Goal: Download file/media

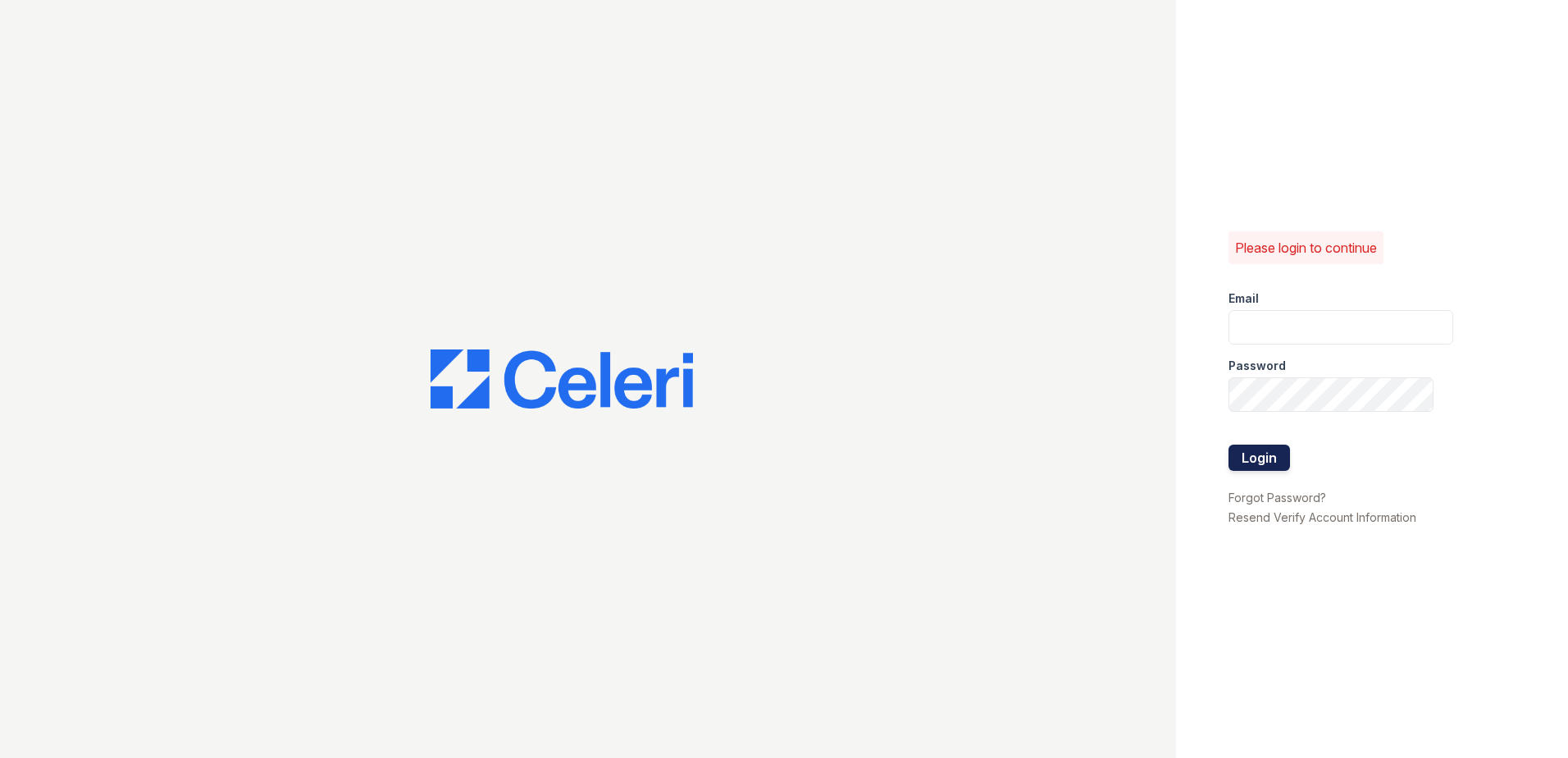
type input "[EMAIL_ADDRESS][DOMAIN_NAME]"
click at [1239, 468] on button "Login" at bounding box center [1258, 457] width 61 height 26
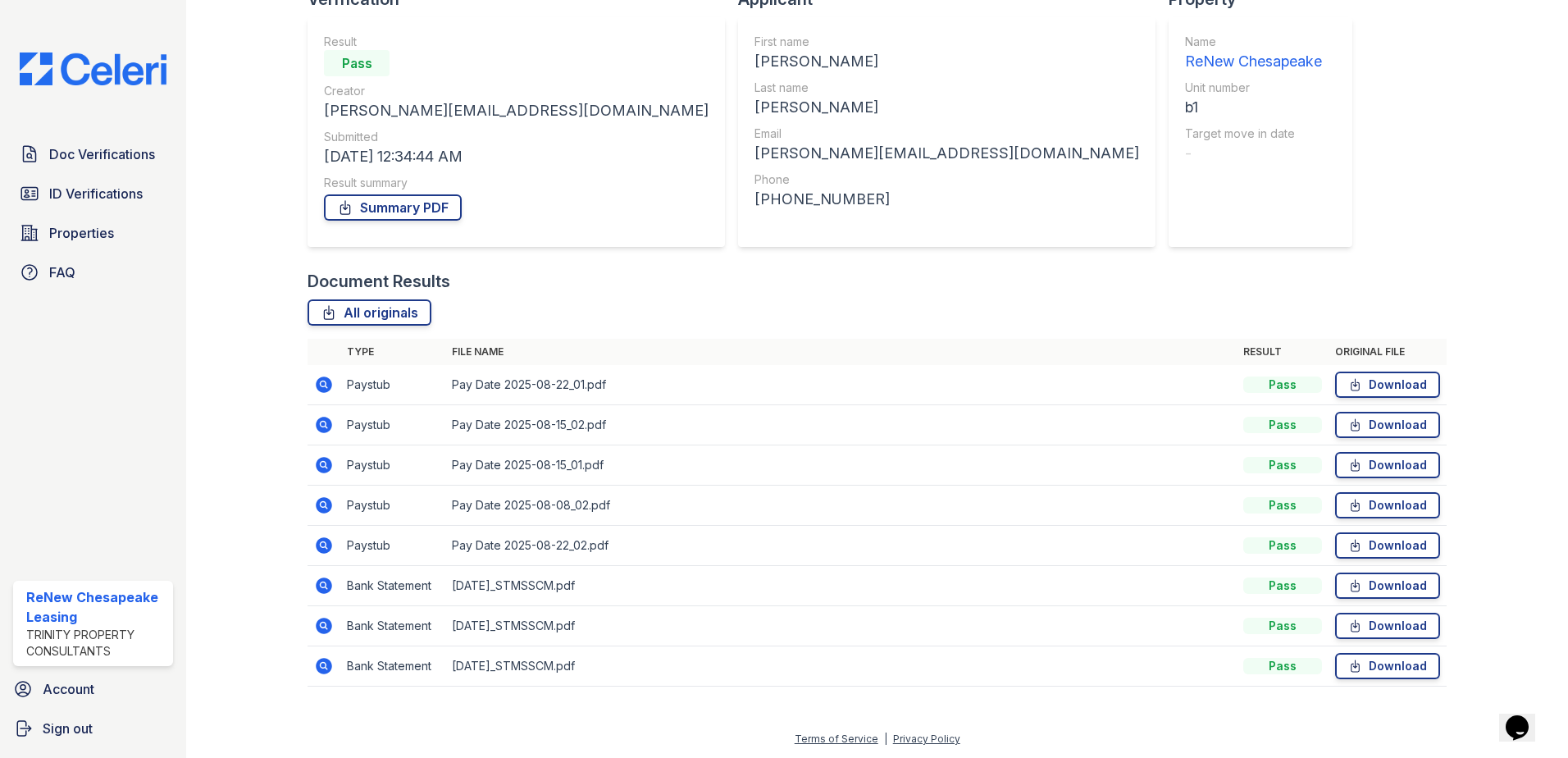
scroll to position [181, 0]
click at [1349, 589] on icon at bounding box center [1356, 584] width 14 height 16
click at [1356, 505] on link "Download" at bounding box center [1388, 504] width 105 height 26
click at [1372, 429] on link "Download" at bounding box center [1388, 424] width 105 height 26
click at [1384, 379] on link "Download" at bounding box center [1388, 383] width 105 height 26
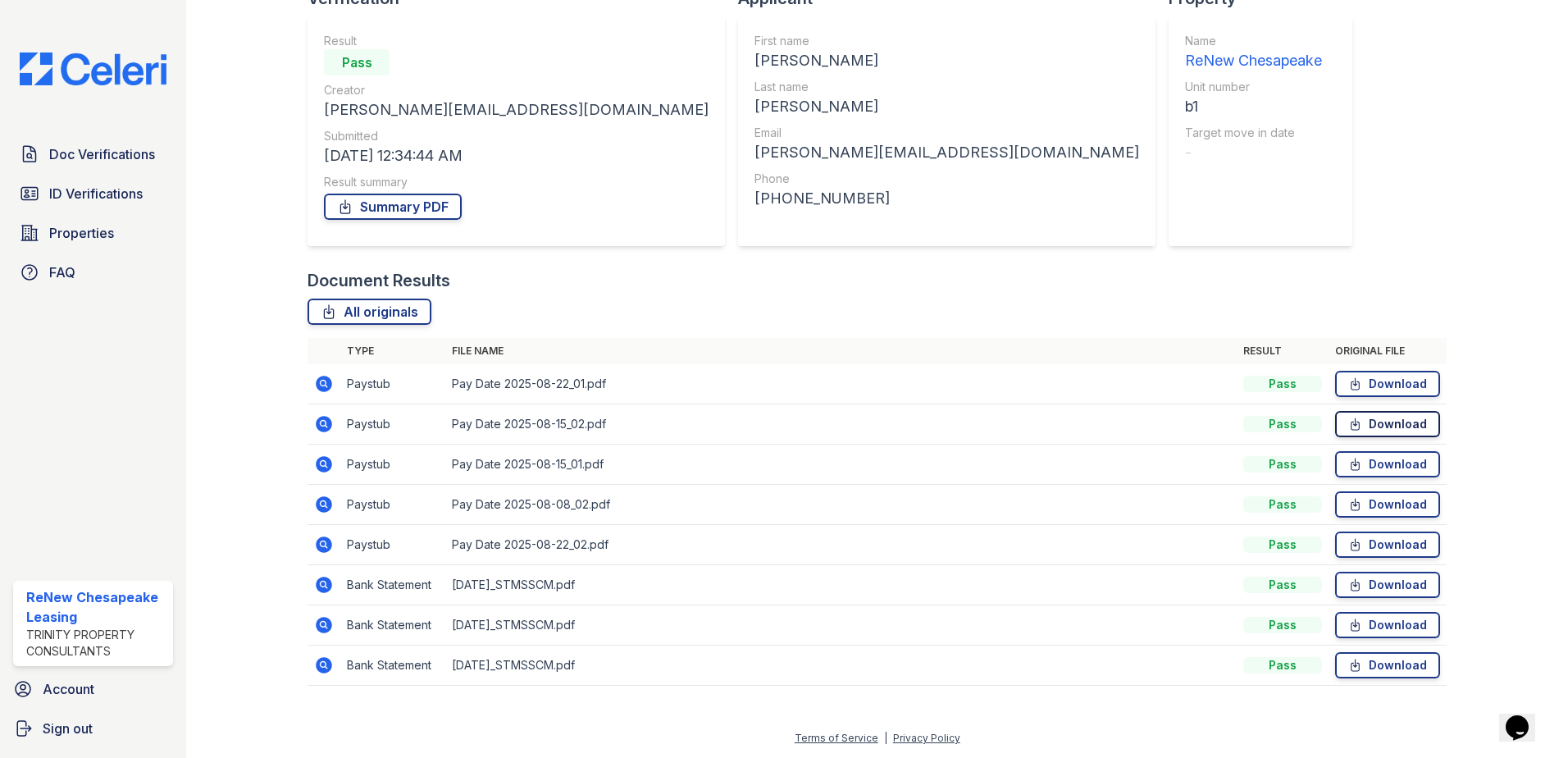
click at [1356, 419] on link "Download" at bounding box center [1388, 424] width 105 height 26
click at [1356, 542] on link "Download" at bounding box center [1388, 544] width 105 height 26
click at [1351, 508] on icon at bounding box center [1356, 504] width 14 height 16
click at [1069, 207] on div "Document Verification 182166 All document verifications You have been logged in…" at bounding box center [877, 264] width 1139 height 876
click at [376, 311] on link "All originals" at bounding box center [370, 312] width 124 height 26
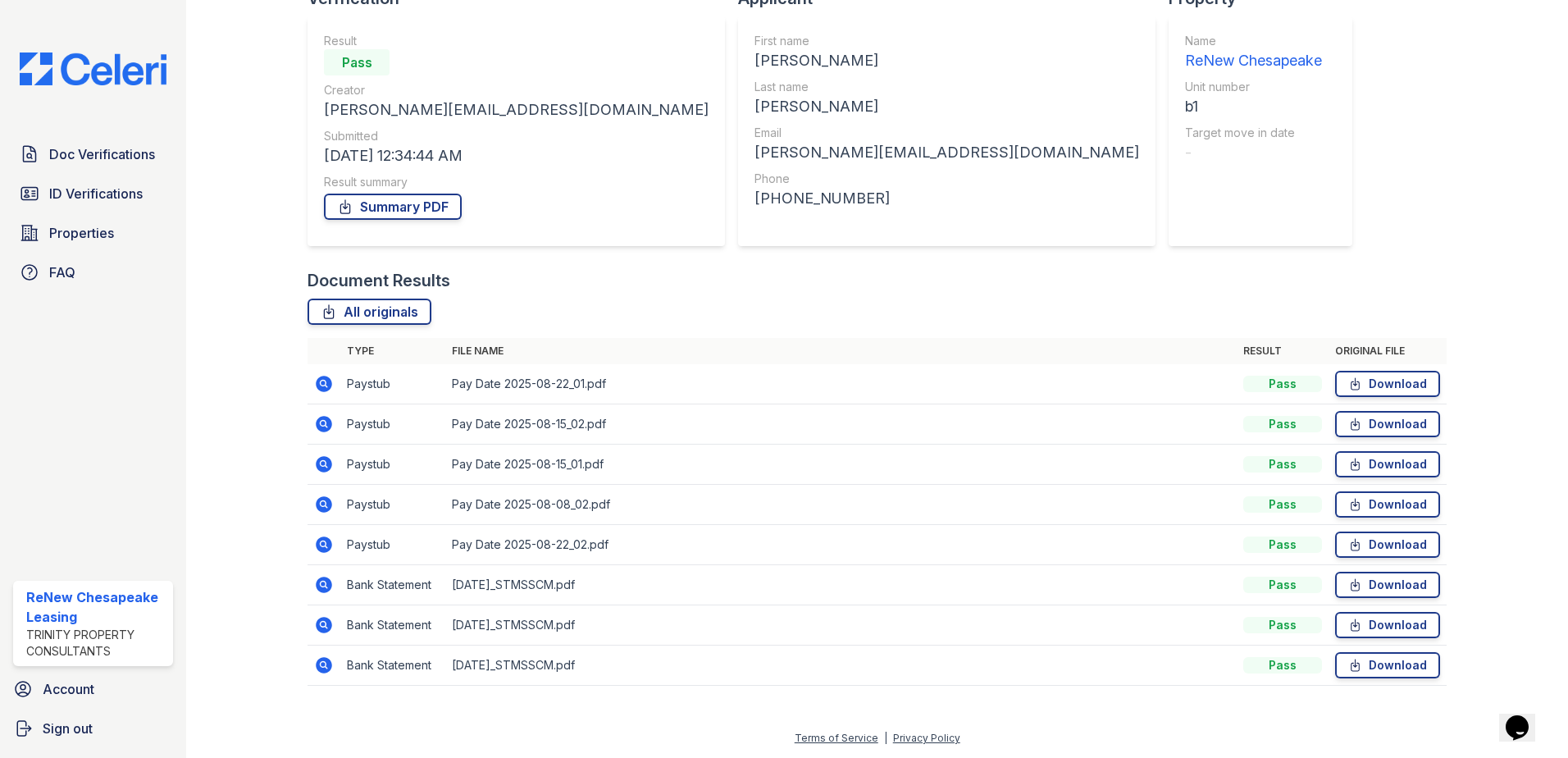
click at [1183, 101] on div "Document Verification 182166 All document verifications You have been logged in…" at bounding box center [877, 264] width 1139 height 876
click at [1388, 496] on link "Download" at bounding box center [1388, 504] width 105 height 26
click at [1388, 422] on link "Download" at bounding box center [1388, 424] width 105 height 26
click at [1371, 381] on link "Download" at bounding box center [1388, 383] width 105 height 26
click at [1363, 426] on link "Download" at bounding box center [1388, 424] width 105 height 26
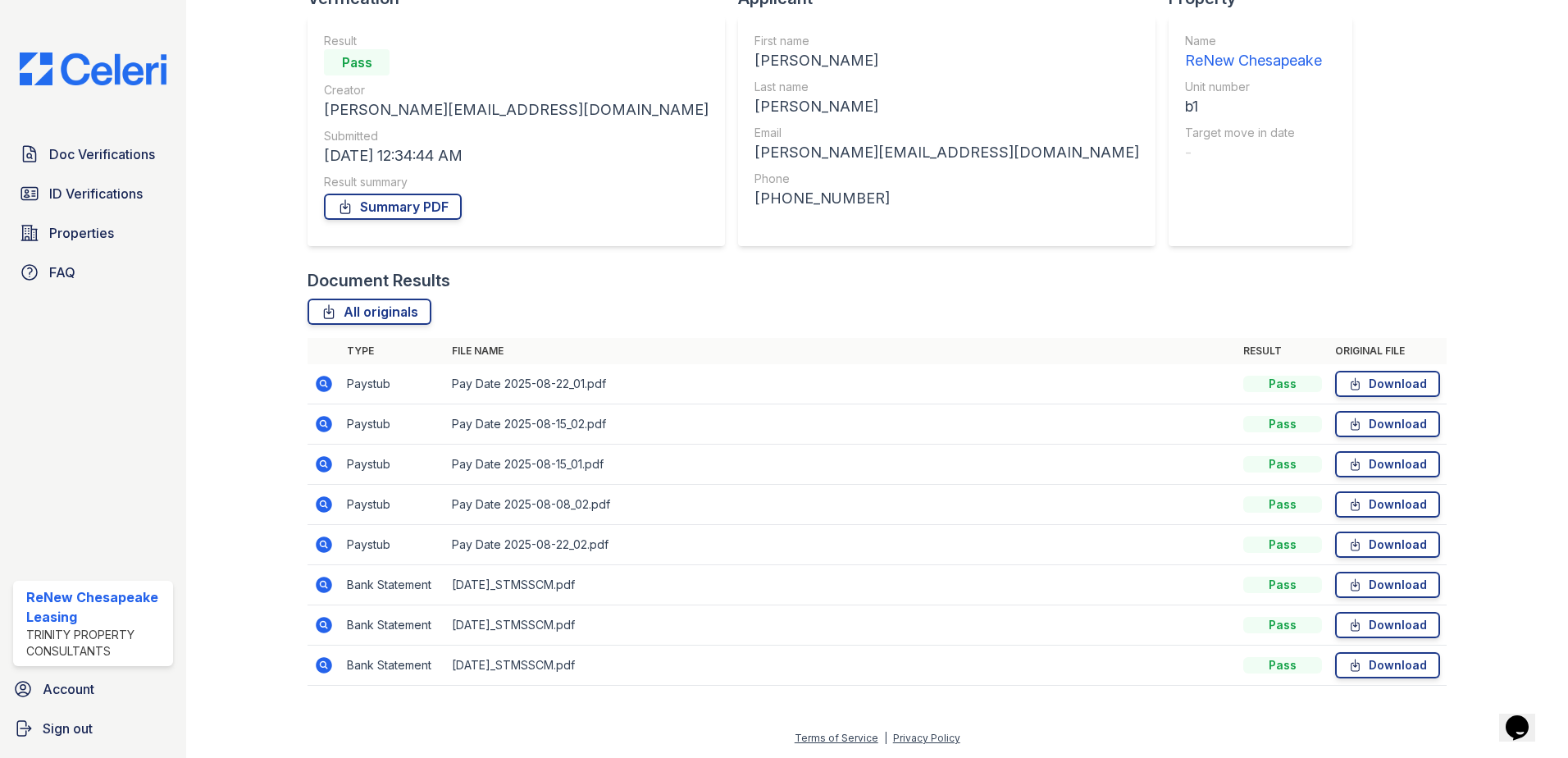
click at [1376, 438] on td "Download" at bounding box center [1388, 424] width 118 height 40
click at [1374, 427] on link "Download" at bounding box center [1388, 424] width 105 height 26
click at [1388, 382] on link "Download" at bounding box center [1388, 383] width 105 height 26
click at [812, 279] on div "Document Results" at bounding box center [877, 280] width 1139 height 23
click at [1383, 546] on link "Download" at bounding box center [1388, 544] width 105 height 26
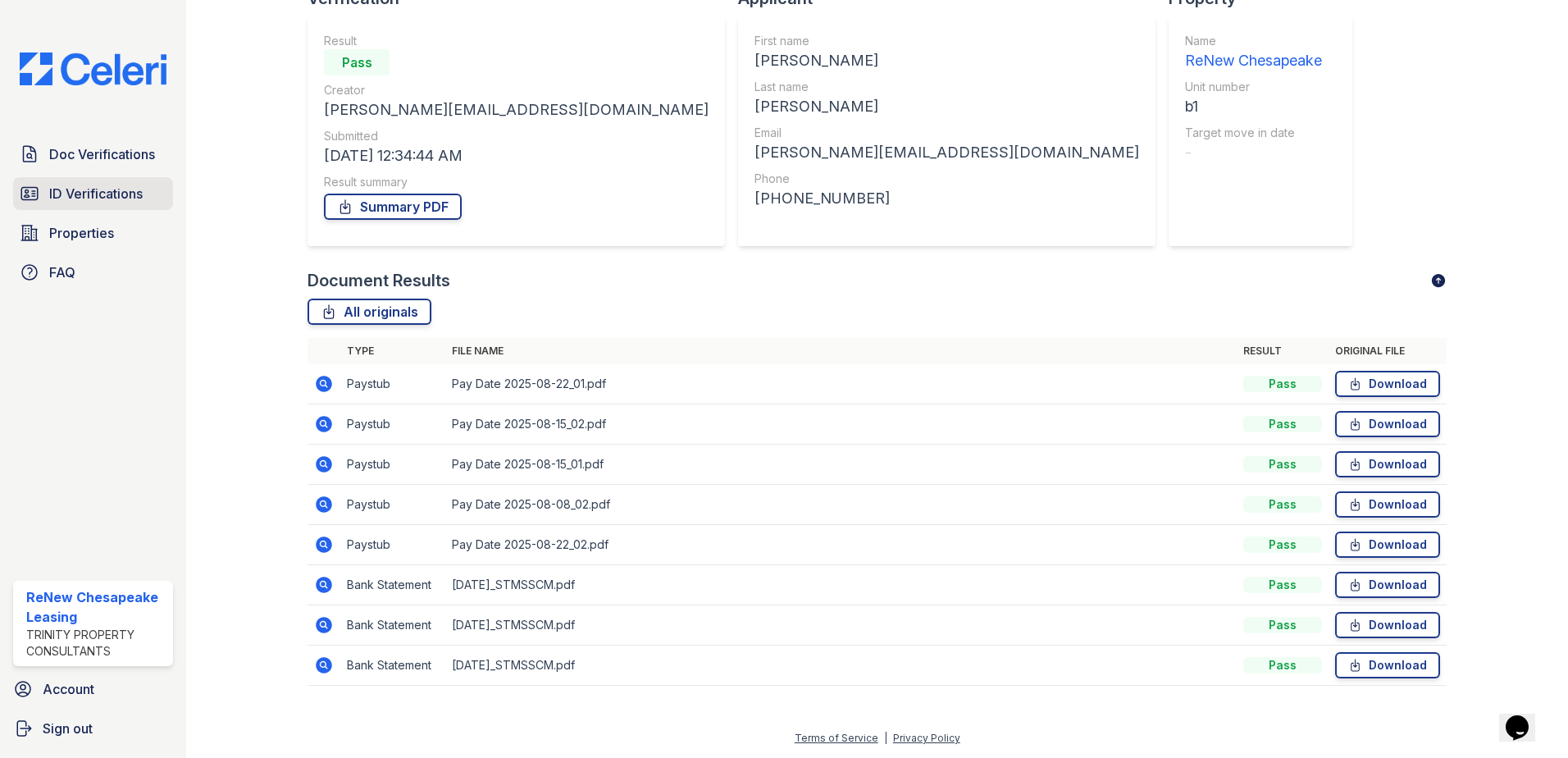
click at [146, 183] on link "ID Verifications" at bounding box center [93, 194] width 160 height 33
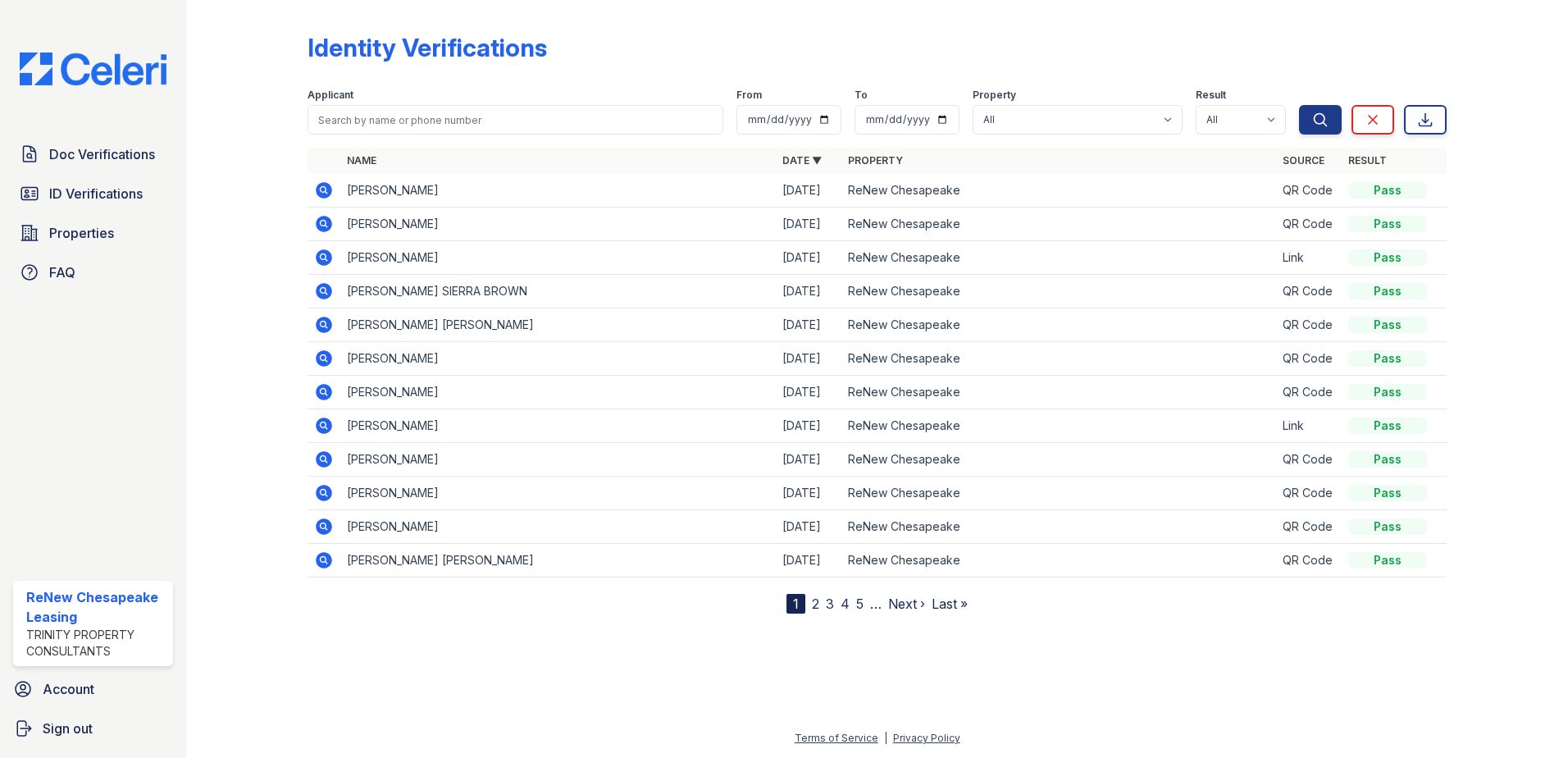
click at [320, 262] on icon at bounding box center [323, 257] width 16 height 16
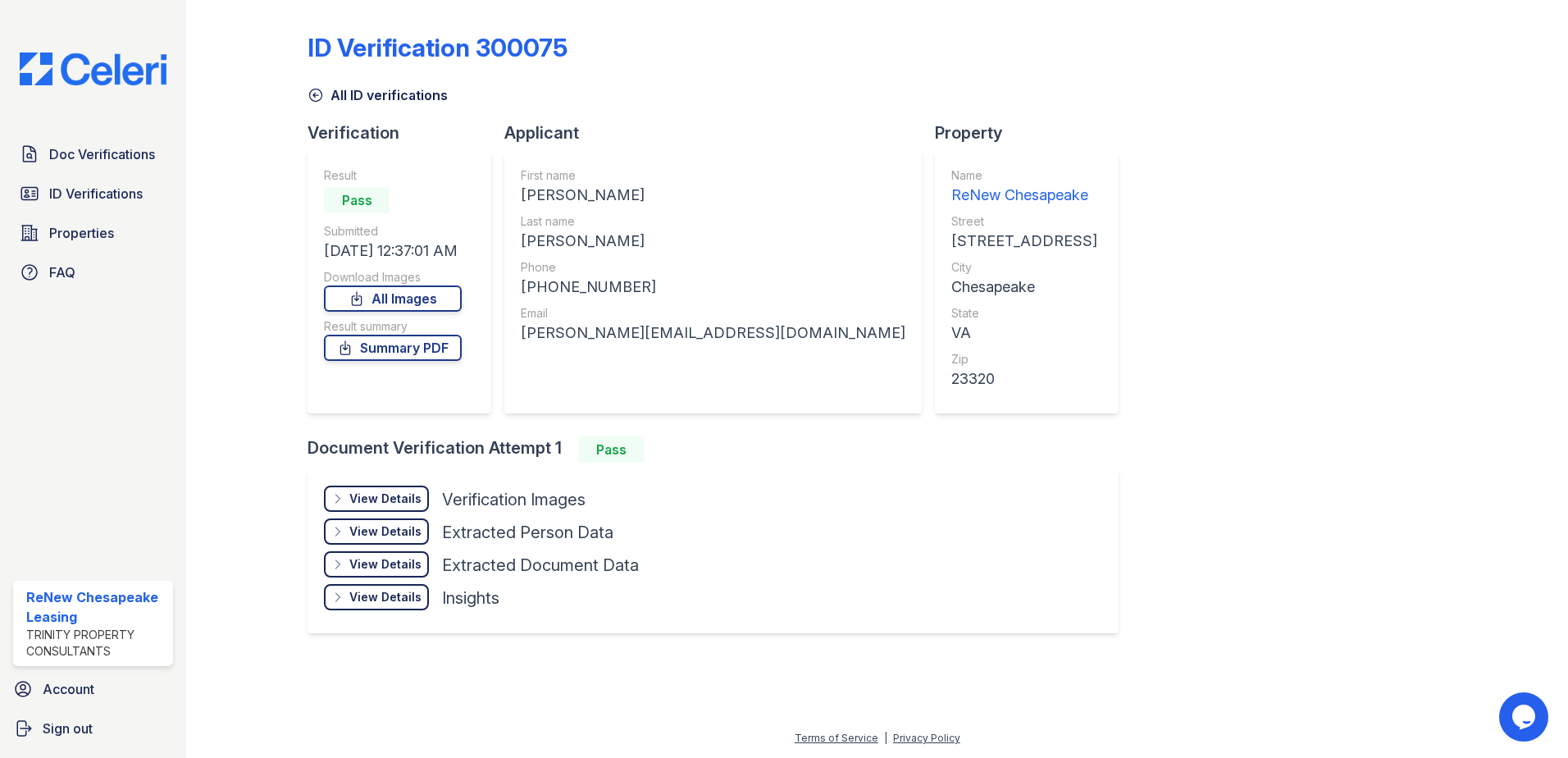
drag, startPoint x: 438, startPoint y: 376, endPoint x: 435, endPoint y: 357, distance: 19.2
click at [437, 376] on div "Result Pass Submitted 08/25/25 12:37:01 AM Download Images All Images Result su…" at bounding box center [393, 281] width 138 height 230
click at [435, 352] on link "Summary PDF" at bounding box center [393, 347] width 138 height 26
click at [86, 141] on link "Doc Verifications" at bounding box center [93, 154] width 160 height 33
